Goal: Information Seeking & Learning: Check status

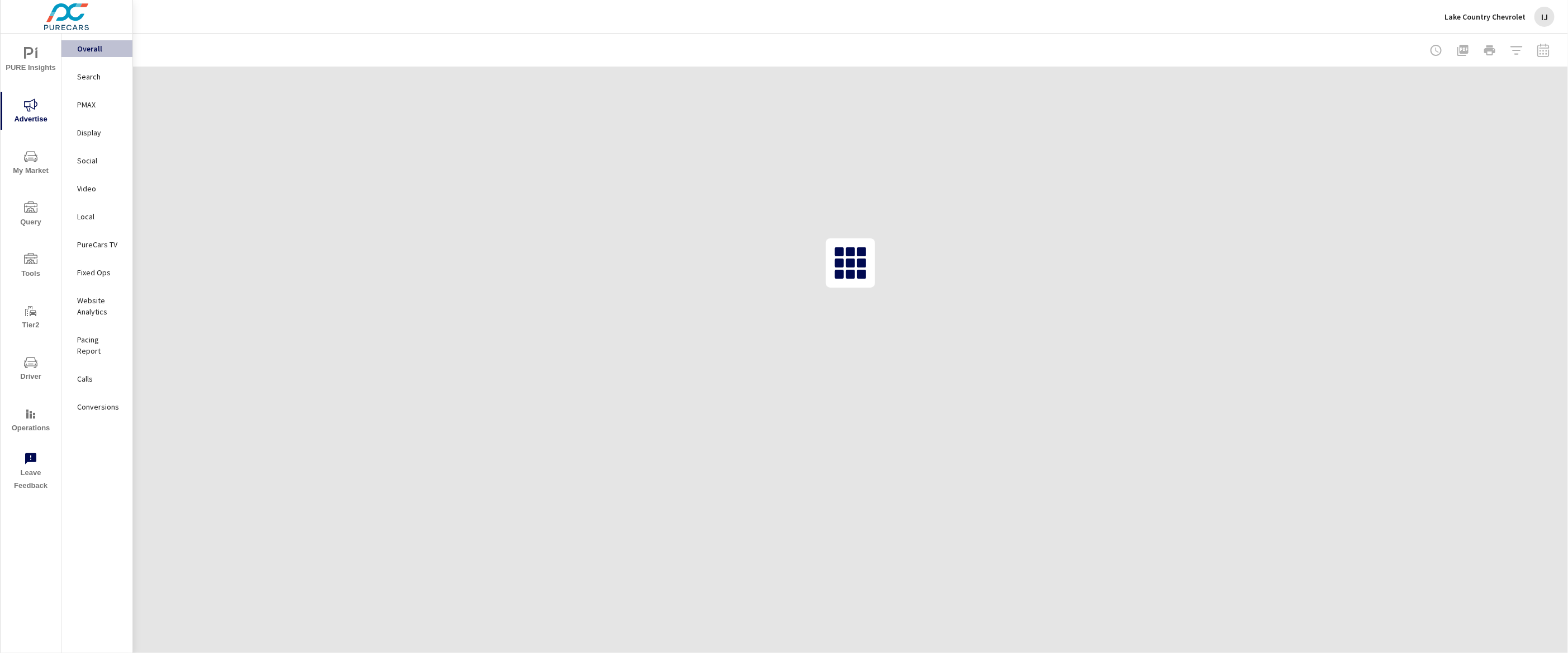
click at [32, 200] on button "Query" at bounding box center [31, 214] width 61 height 38
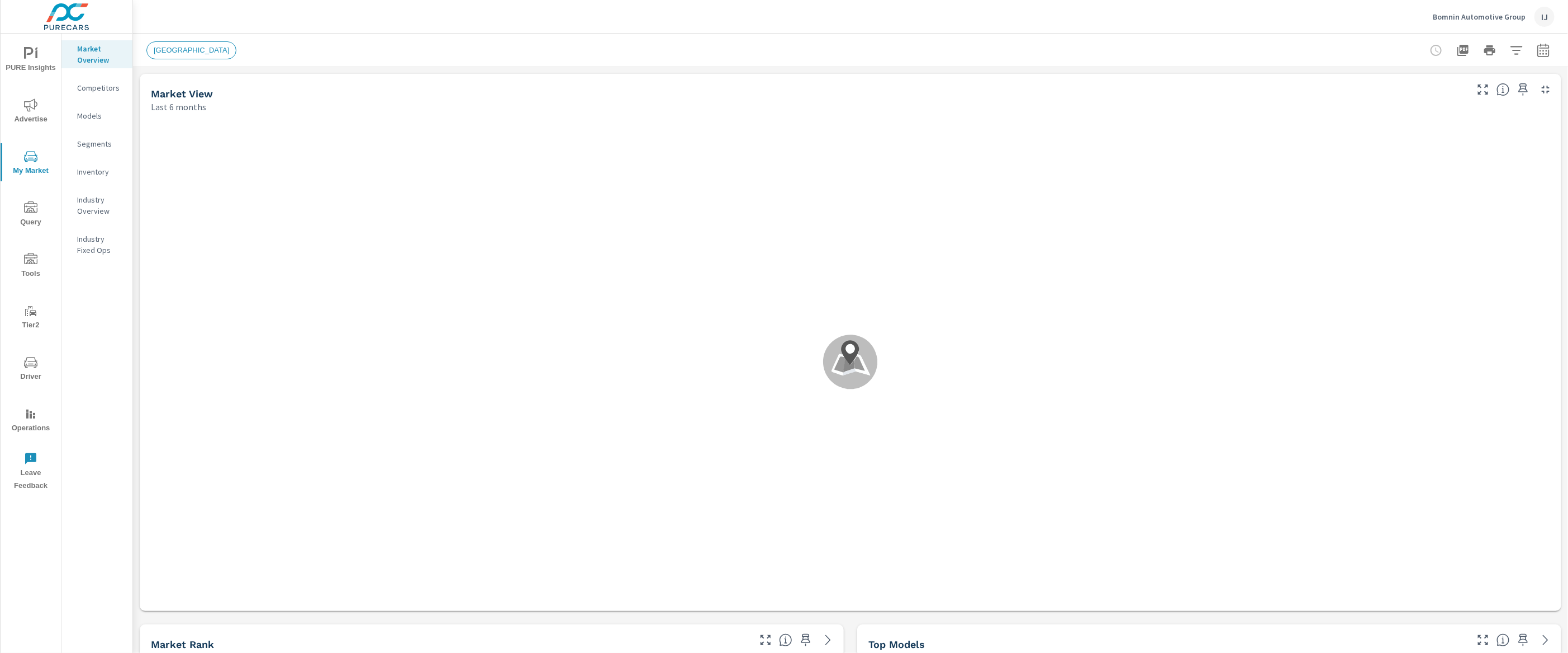
click at [32, 371] on span "Driver" at bounding box center [31, 369] width 53 height 27
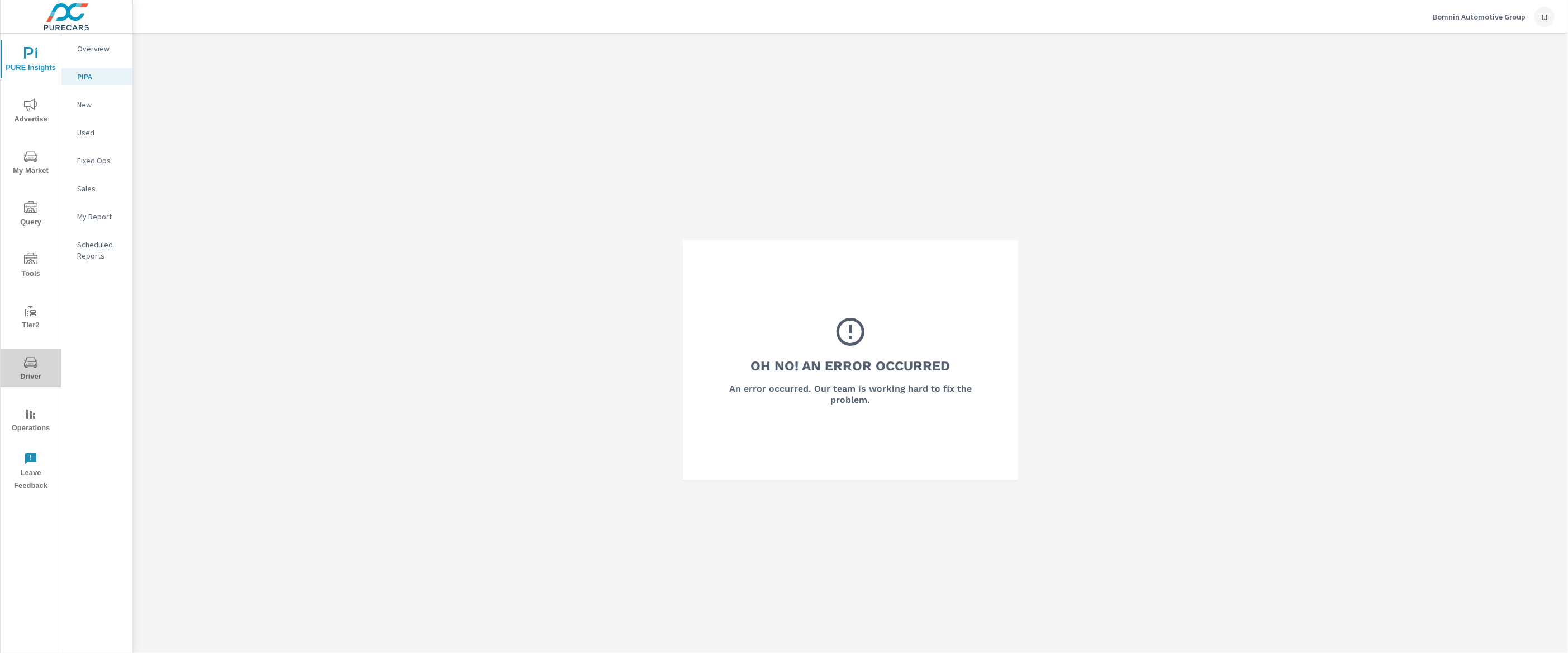
click at [31, 351] on button "Driver" at bounding box center [31, 368] width 61 height 38
